Goal: Browse casually: Explore the website without a specific task or goal

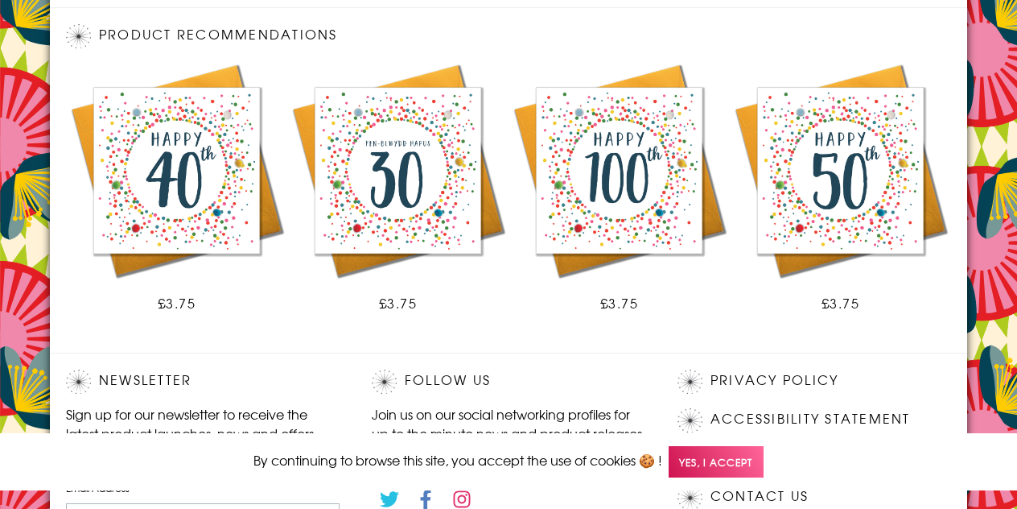
scroll to position [1273, 0]
